Goal: Find specific page/section: Find specific page/section

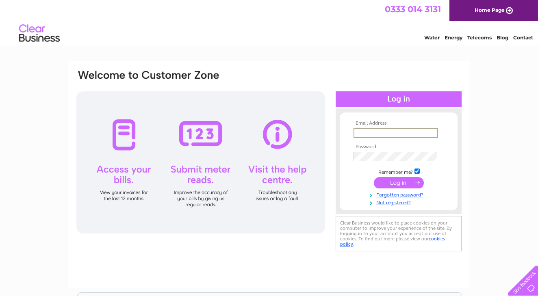
type input "[EMAIL_ADDRESS][DOMAIN_NAME]"
click at [388, 183] on input "submit" at bounding box center [399, 182] width 50 height 11
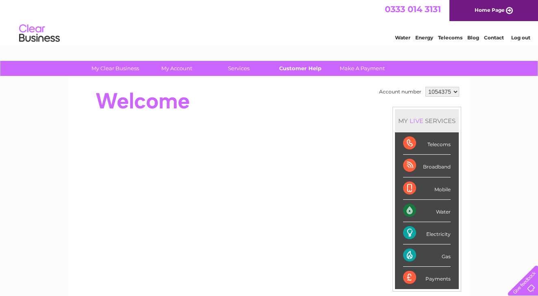
click at [295, 69] on link "Customer Help" at bounding box center [300, 68] width 67 height 15
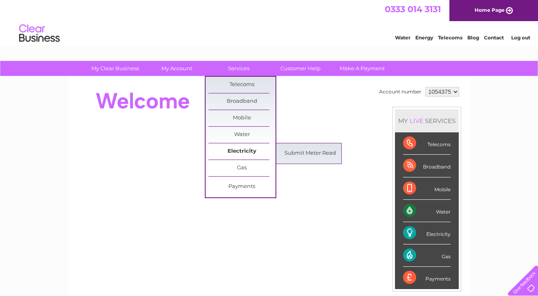
click at [244, 150] on link "Electricity" at bounding box center [242, 152] width 67 height 16
click at [232, 153] on link "Electricity" at bounding box center [242, 152] width 67 height 16
